Goal: Communication & Community: Answer question/provide support

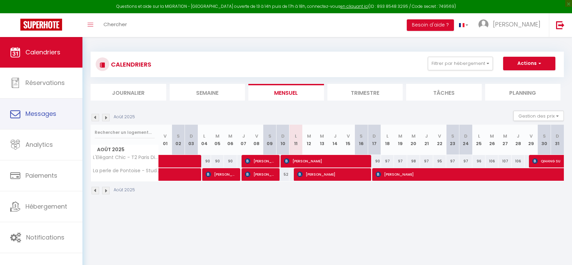
click at [52, 119] on link "Messages" at bounding box center [41, 113] width 82 height 31
select select "message"
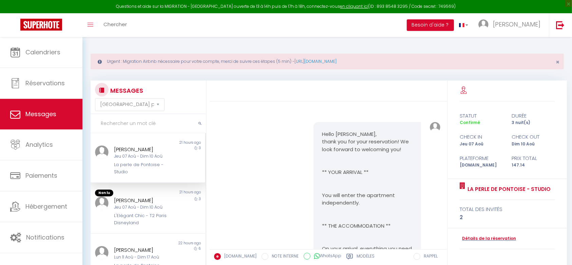
scroll to position [1581, 0]
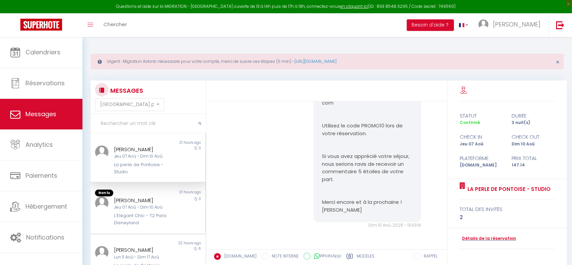
click at [137, 204] on div "[PERSON_NAME]" at bounding box center [143, 200] width 58 height 8
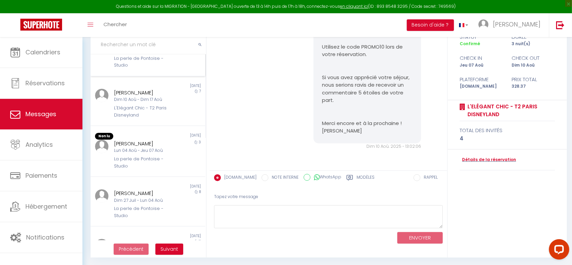
scroll to position [136, 0]
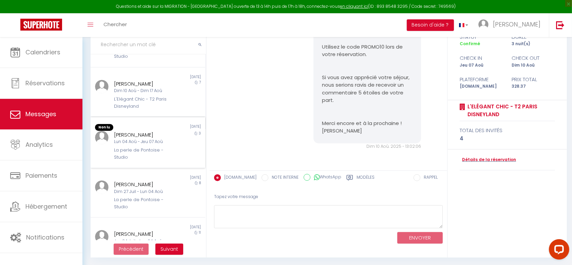
click at [127, 160] on div "La perle de Pontoise - Studio" at bounding box center [143, 154] width 58 height 14
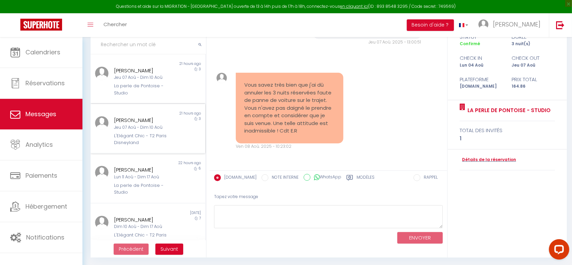
click at [156, 124] on div "[PERSON_NAME]" at bounding box center [143, 120] width 58 height 8
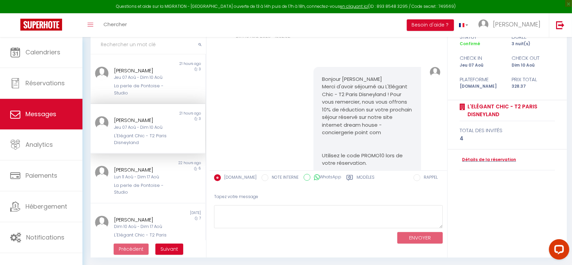
scroll to position [2271, 0]
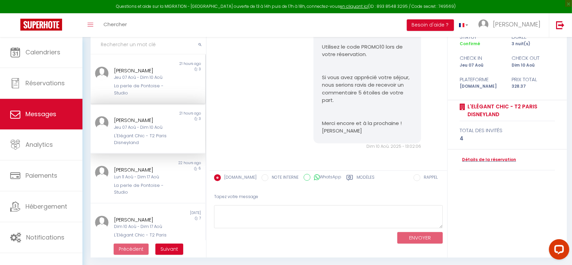
click at [152, 104] on div "Non lu 21 hours ago [PERSON_NAME] Jeu 07 Aoû - Dim 10 Aoû La perle de Pontoise …" at bounding box center [148, 79] width 115 height 50
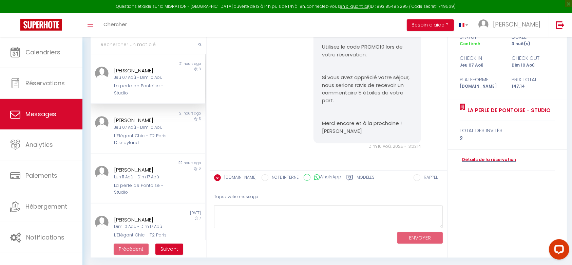
click at [152, 104] on div "Non lu 21 hours ago [PERSON_NAME] Jeu 07 Aoû - Dim 10 Aoû La perle de Pontoise …" at bounding box center [148, 79] width 115 height 50
click at [167, 79] on div "[PERSON_NAME] Jeu 07 Aoû - Dim 10 Aoû La perle de Pontoise - Studio" at bounding box center [143, 81] width 67 height 30
click at [150, 174] on div "[PERSON_NAME]" at bounding box center [143, 170] width 58 height 8
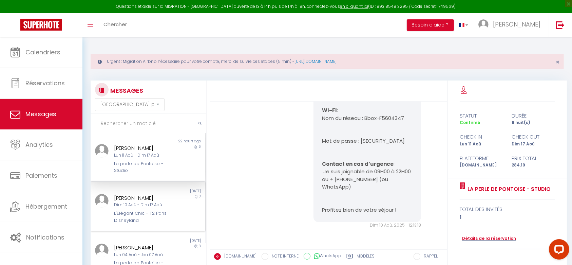
scroll to position [102, 0]
click at [122, 206] on div "Dim 10 Aoû - Dim 17 Aoû" at bounding box center [143, 202] width 58 height 6
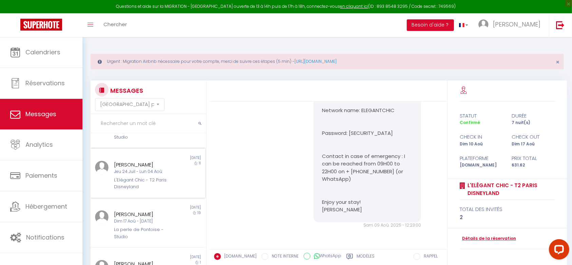
scroll to position [283, 0]
click at [149, 140] on div "La perle de Pontoise - Studio" at bounding box center [143, 133] width 58 height 14
